Goal: Task Accomplishment & Management: Manage account settings

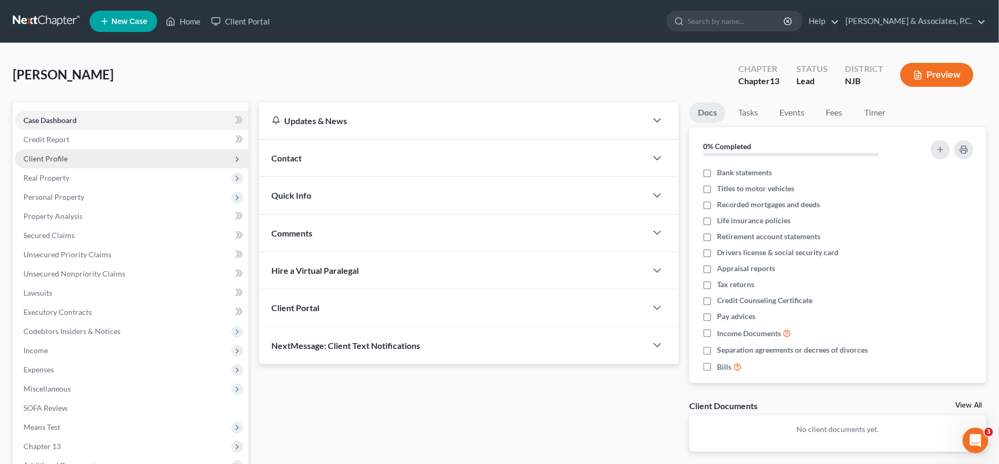
click at [80, 154] on span "Client Profile" at bounding box center [131, 158] width 233 height 19
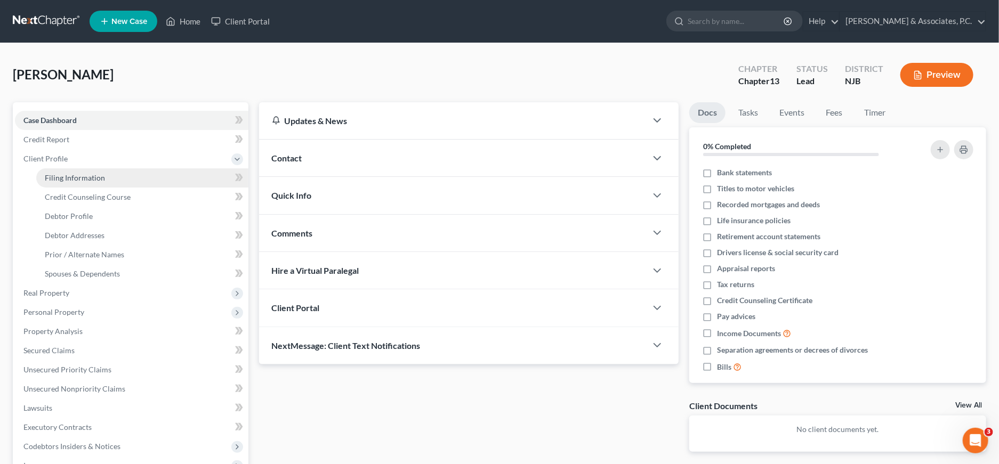
click at [86, 174] on span "Filing Information" at bounding box center [75, 177] width 60 height 9
select select "1"
select select "0"
select select "3"
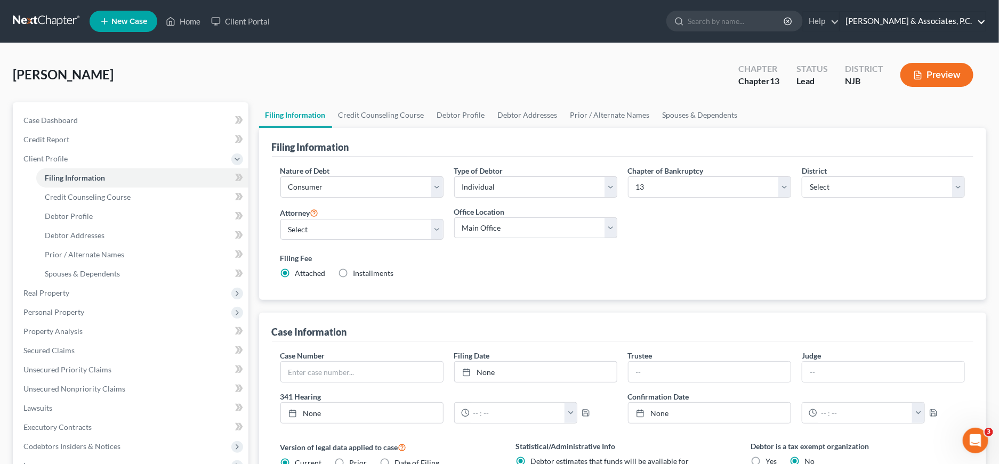
click at [931, 23] on link "[PERSON_NAME] & Associates, P.C." at bounding box center [913, 21] width 146 height 19
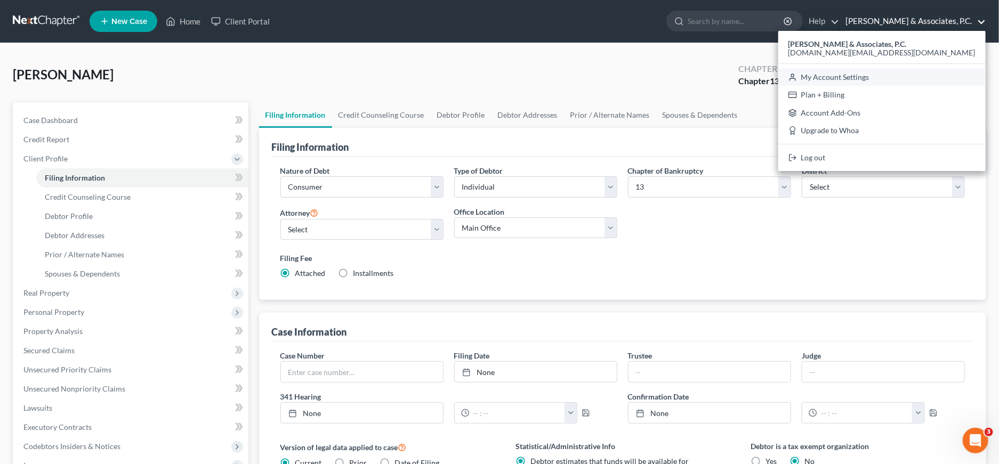
click at [893, 78] on link "My Account Settings" at bounding box center [881, 77] width 207 height 18
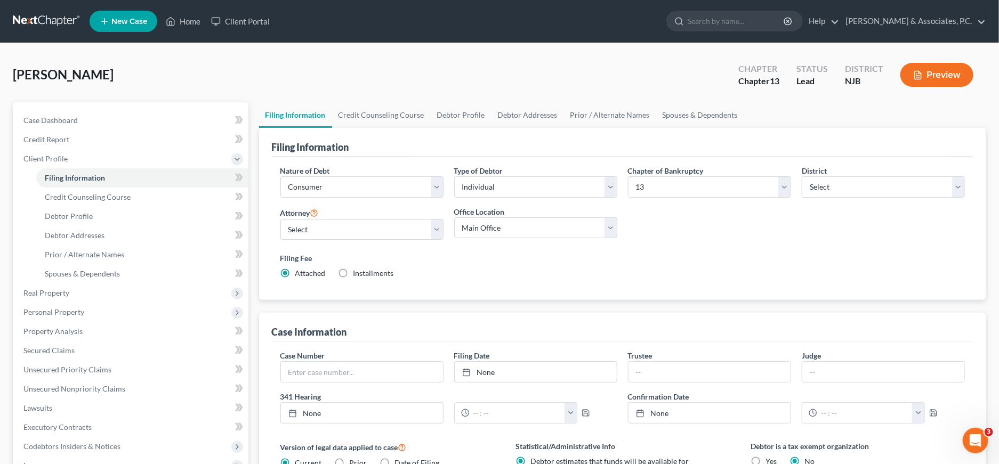
select select "51"
select select "24"
select select "33"
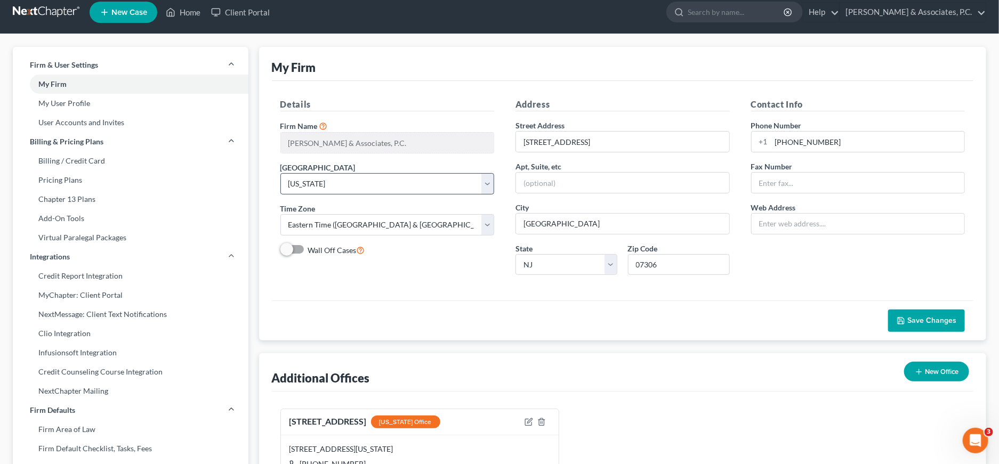
scroll to position [10, 0]
click at [107, 109] on link "My User Profile" at bounding box center [131, 102] width 236 height 19
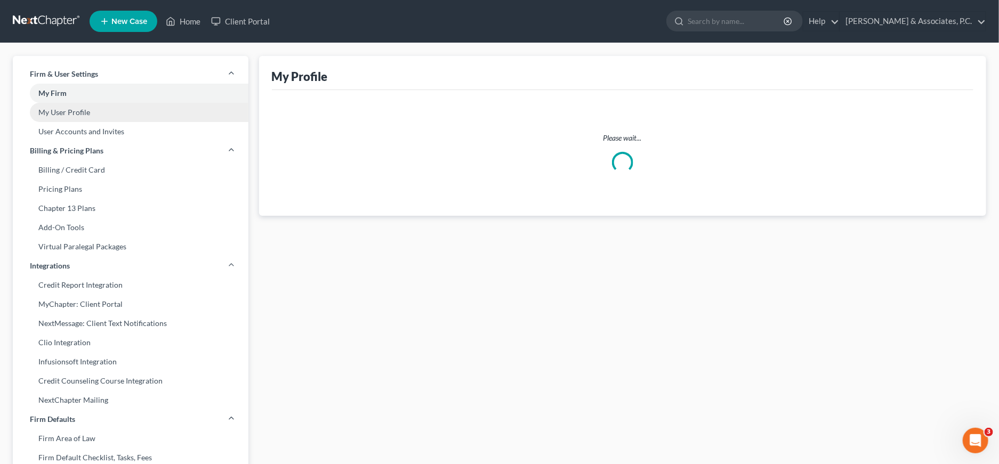
select select "33"
select select "51"
select select "attorney"
select select "0"
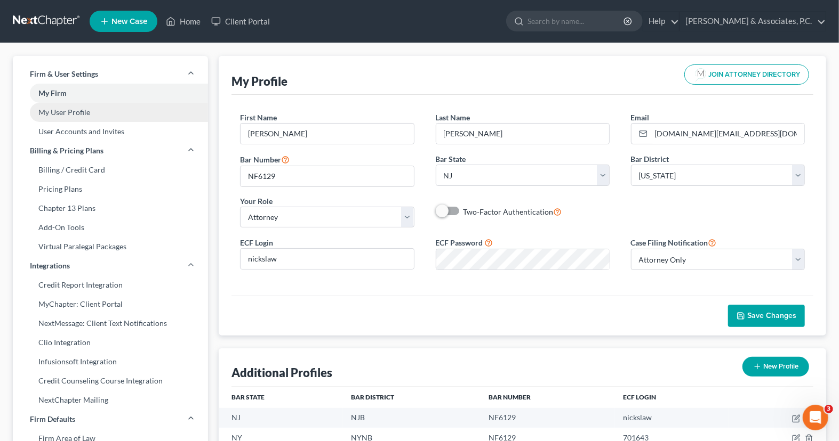
click at [95, 116] on link "My User Profile" at bounding box center [110, 112] width 195 height 19
click at [106, 114] on link "My User Profile" at bounding box center [110, 112] width 195 height 19
click at [80, 117] on link "My User Profile" at bounding box center [110, 112] width 195 height 19
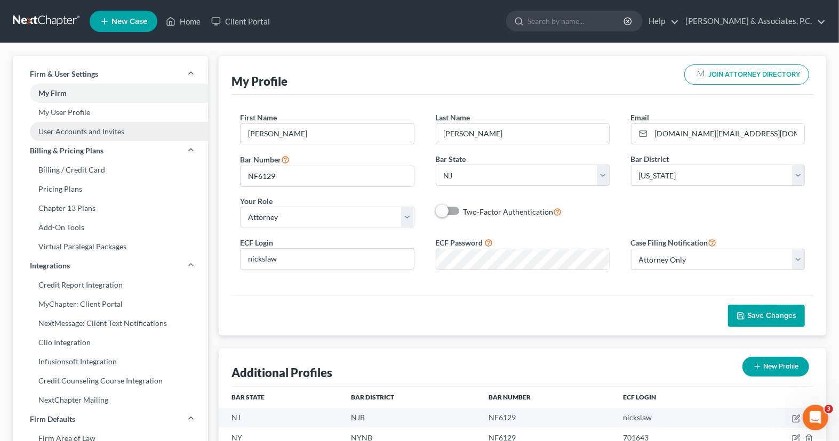
click at [74, 136] on link "User Accounts and Invites" at bounding box center [110, 131] width 195 height 19
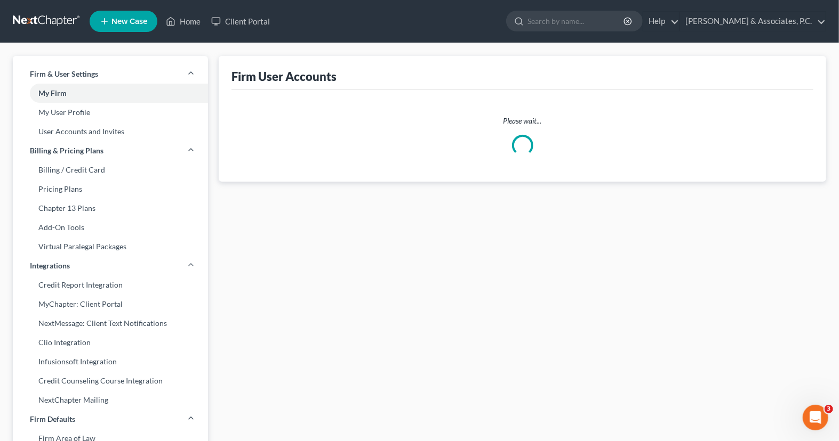
select select "1"
select select "0"
select select "2"
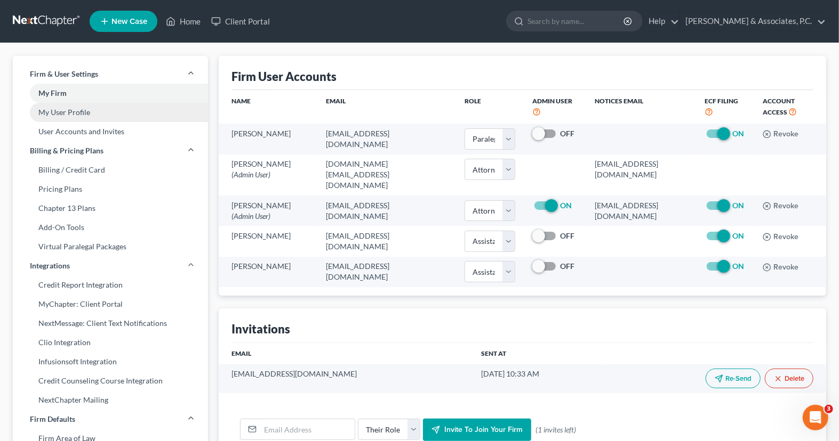
click at [87, 113] on link "My User Profile" at bounding box center [110, 112] width 195 height 19
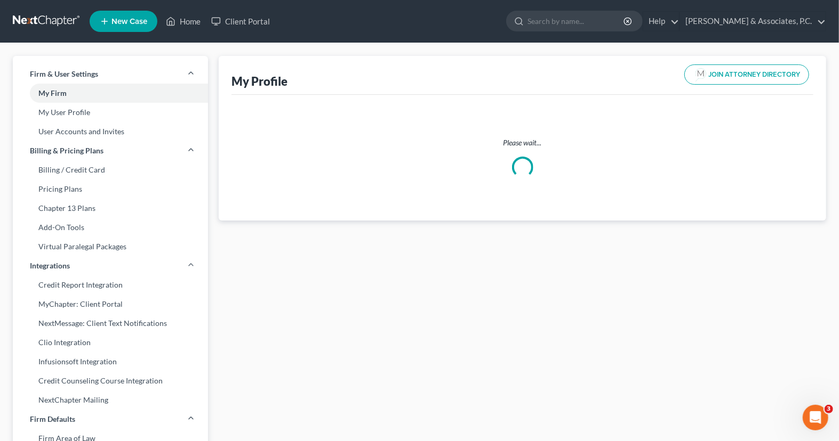
select select "33"
select select "51"
select select "attorney"
select select "0"
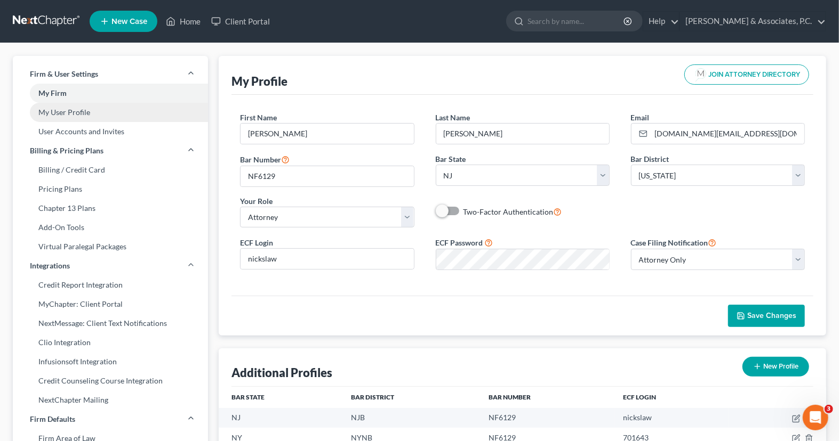
click at [101, 115] on link "My User Profile" at bounding box center [110, 112] width 195 height 19
click at [101, 116] on link "My User Profile" at bounding box center [110, 112] width 195 height 19
click at [80, 116] on link "My User Profile" at bounding box center [110, 112] width 195 height 19
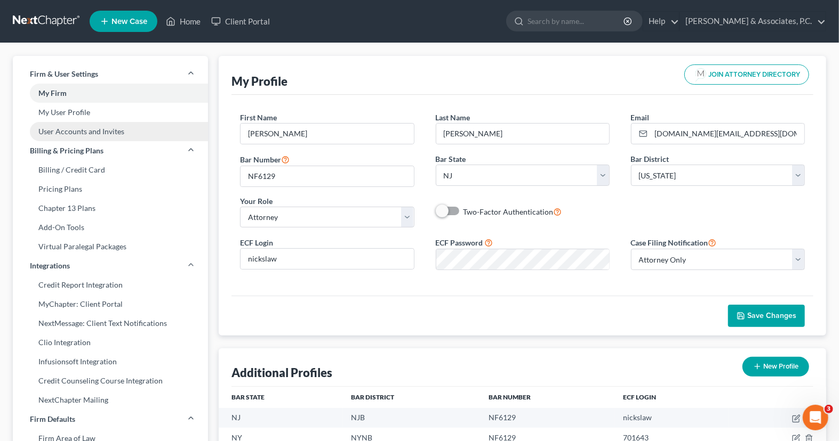
click at [72, 136] on link "User Accounts and Invites" at bounding box center [110, 131] width 195 height 19
select select "1"
select select "0"
select select "2"
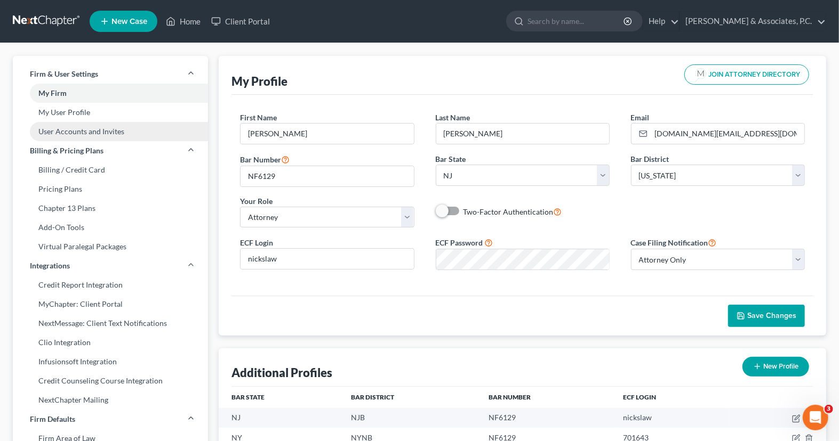
select select "2"
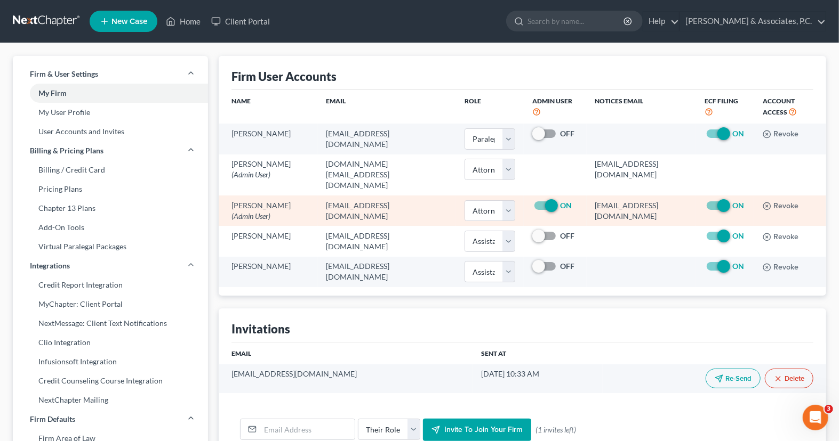
click at [285, 200] on td "[PERSON_NAME] (Admin User)" at bounding box center [268, 211] width 99 height 30
